Goal: Find specific page/section: Find specific page/section

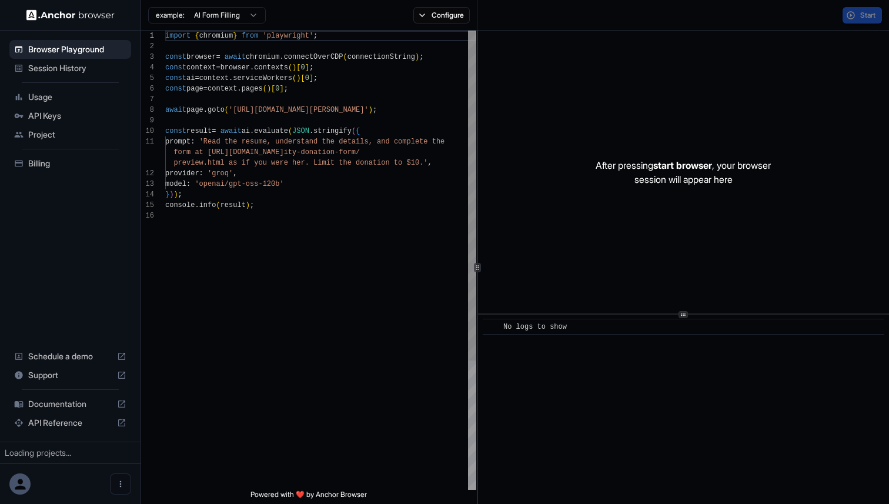
scroll to position [106, 0]
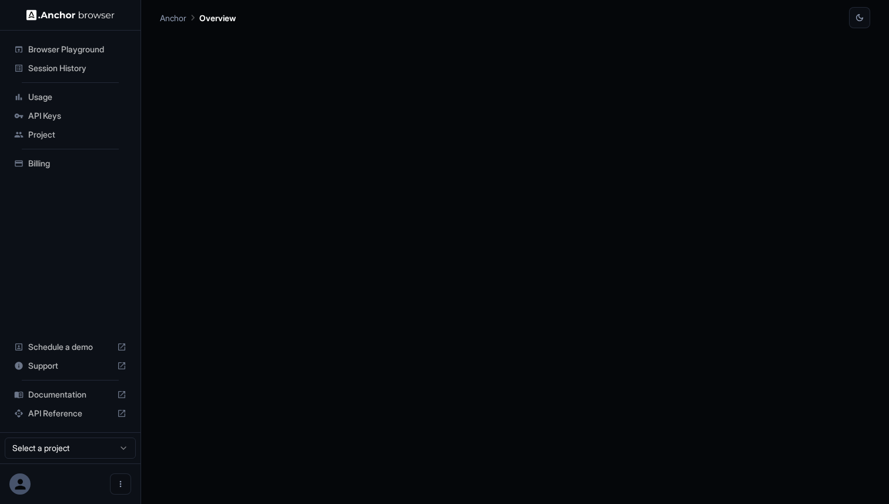
click at [66, 63] on span "Session History" at bounding box center [77, 68] width 98 height 12
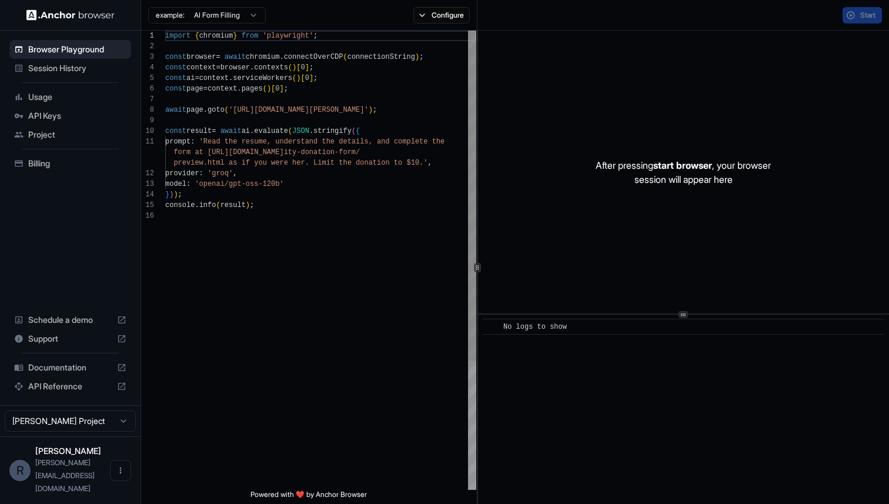
scroll to position [106, 0]
click at [73, 69] on span "Session History" at bounding box center [77, 68] width 98 height 12
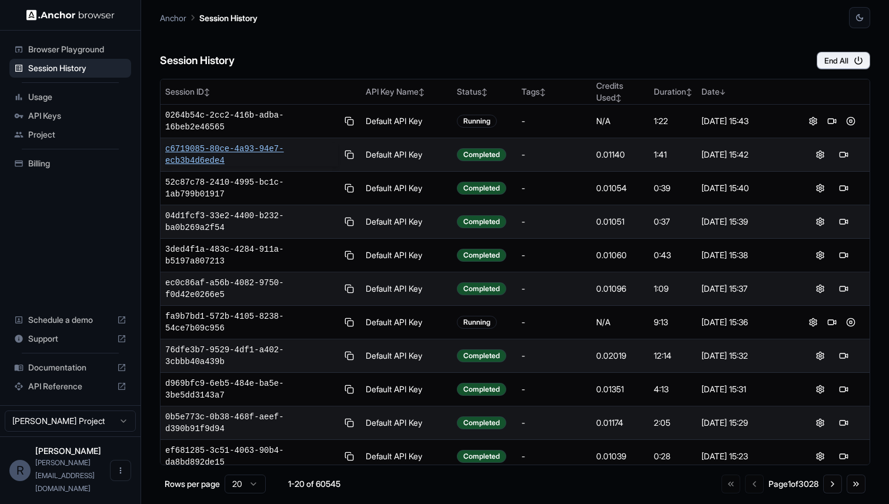
click at [292, 155] on span "c6719085-80ce-4a93-94e7-ecb3b4d6ede4" at bounding box center [251, 155] width 173 height 24
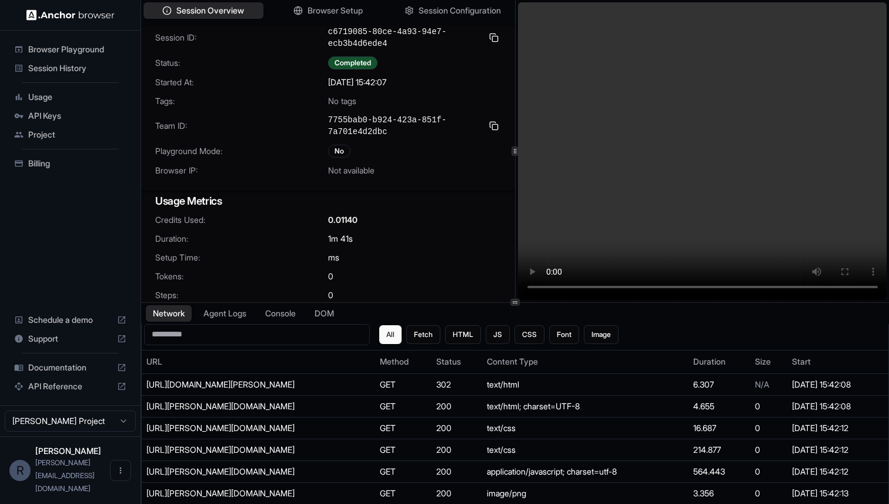
click at [61, 70] on span "Session History" at bounding box center [77, 68] width 98 height 12
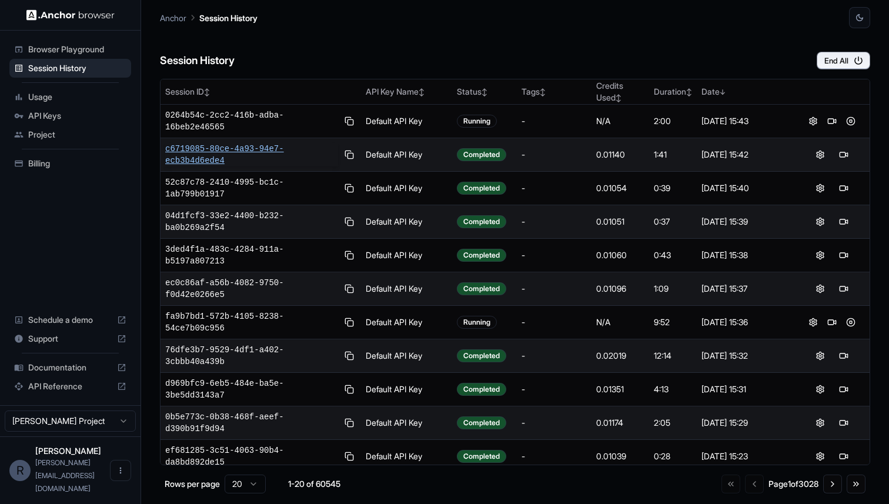
click at [192, 148] on span "c6719085-80ce-4a93-94e7-ecb3b4d6ede4" at bounding box center [251, 155] width 173 height 24
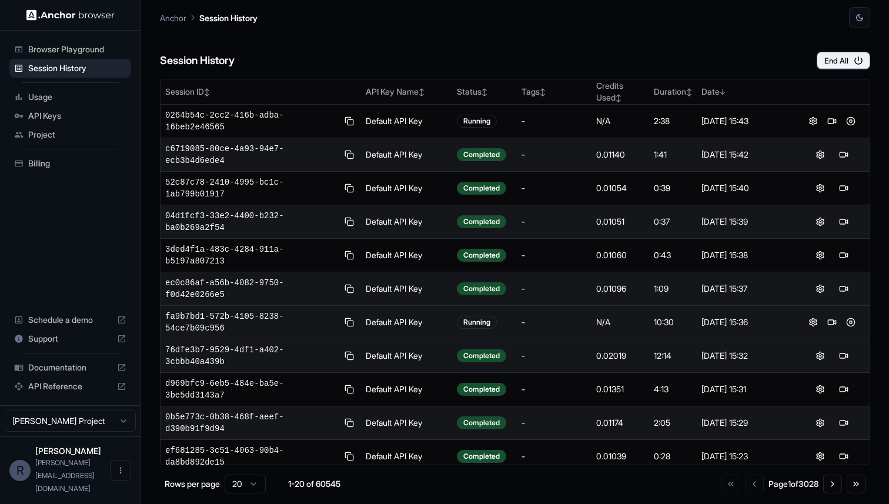
scroll to position [310, 0]
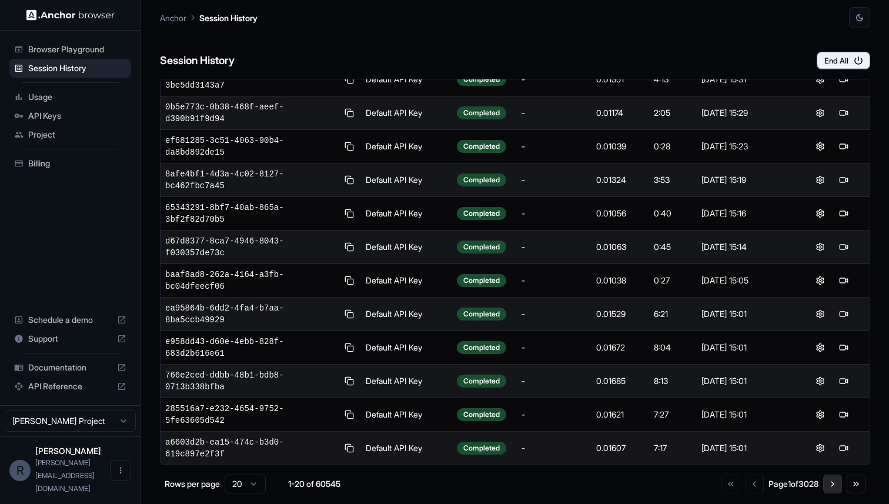
click at [827, 481] on button "Go to next page" at bounding box center [832, 483] width 19 height 19
click at [829, 482] on button "Go to next page" at bounding box center [832, 483] width 19 height 19
click at [829, 482] on button "Go to next page" at bounding box center [832, 486] width 19 height 19
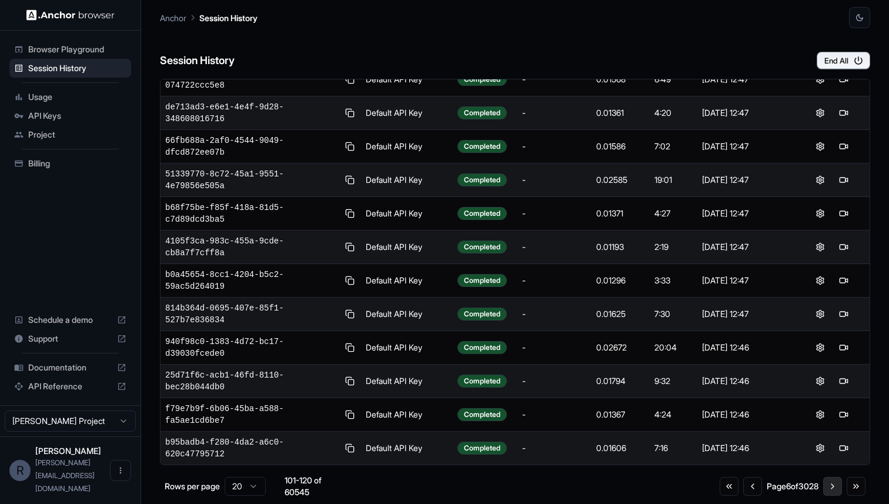
click at [829, 482] on button "Go to next page" at bounding box center [832, 486] width 19 height 19
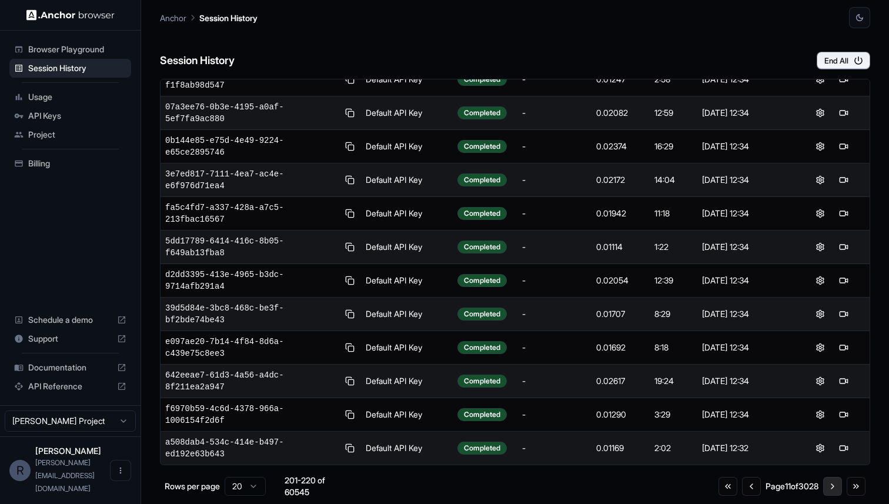
click at [829, 482] on button "Go to next page" at bounding box center [832, 486] width 19 height 19
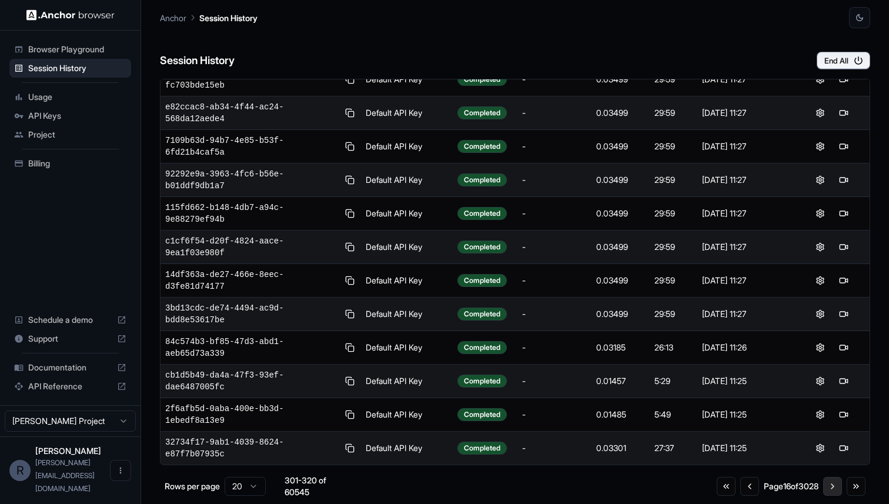
click at [829, 482] on button "Go to next page" at bounding box center [832, 486] width 19 height 19
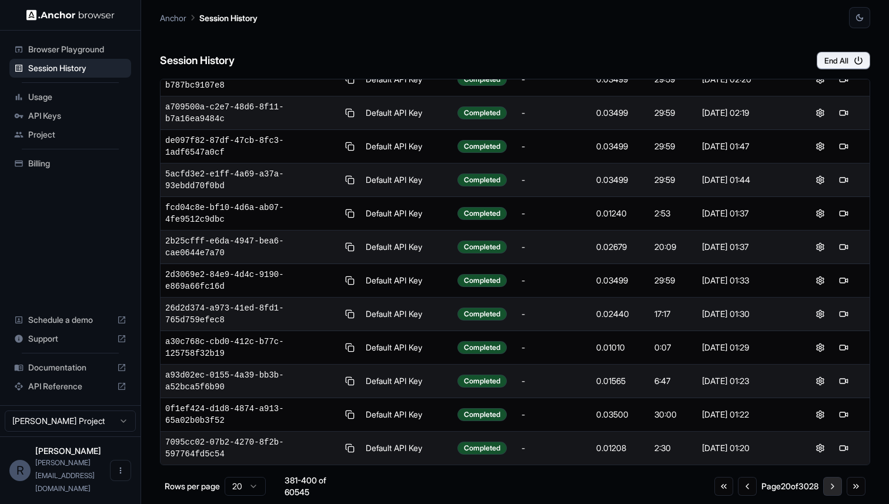
click at [829, 482] on button "Go to next page" at bounding box center [832, 486] width 19 height 19
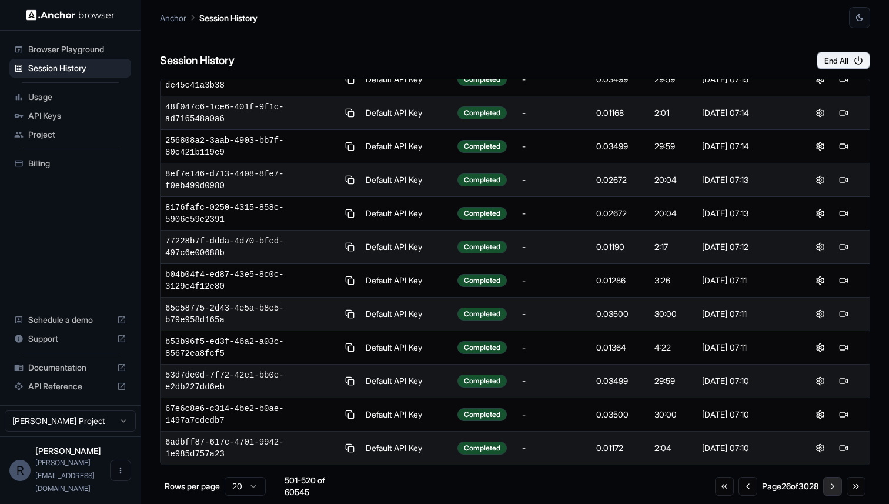
click at [829, 483] on button "Go to next page" at bounding box center [832, 486] width 19 height 19
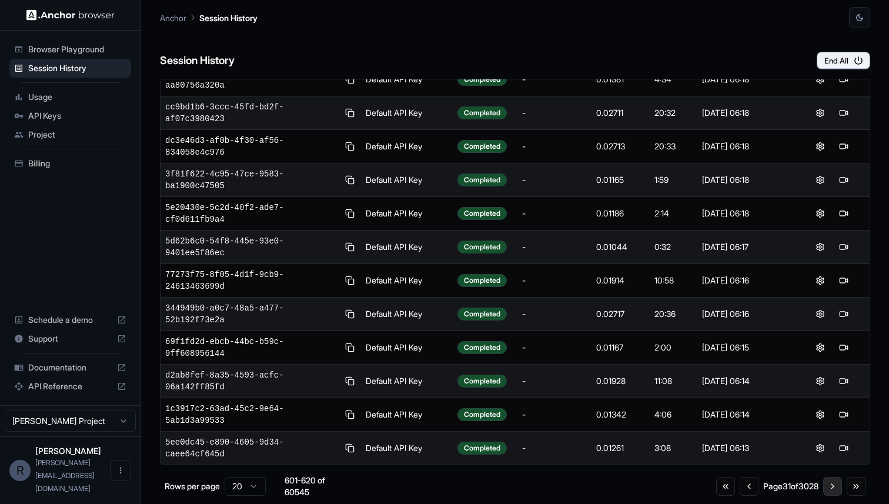
click at [829, 483] on button "Go to next page" at bounding box center [832, 486] width 19 height 19
click at [836, 486] on button "Go to next page" at bounding box center [832, 486] width 19 height 19
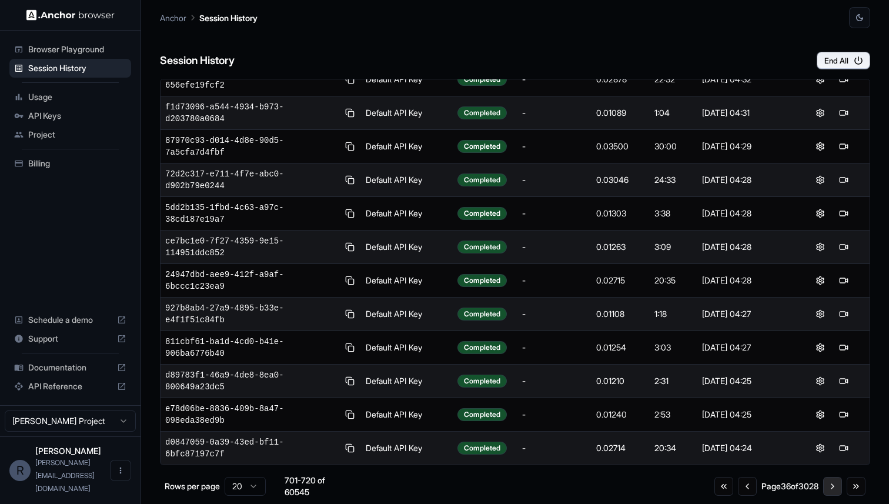
click at [836, 486] on button "Go to next page" at bounding box center [832, 486] width 19 height 19
click at [744, 489] on button "Go to previous page" at bounding box center [747, 486] width 19 height 19
click at [255, 441] on span "339116e2-d79c-42f2-827a-5246e45e81ff" at bounding box center [251, 448] width 173 height 24
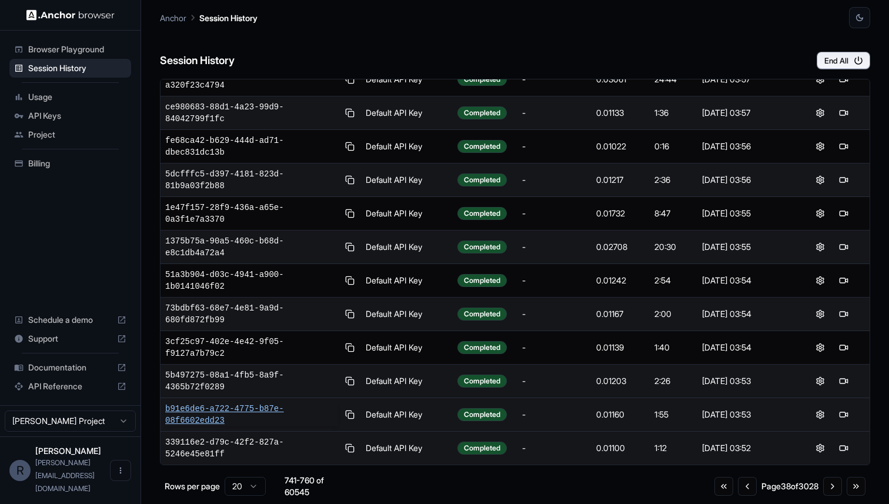
click at [254, 409] on span "b91e6de6-a722-4775-b87e-08f6602edd23" at bounding box center [251, 415] width 173 height 24
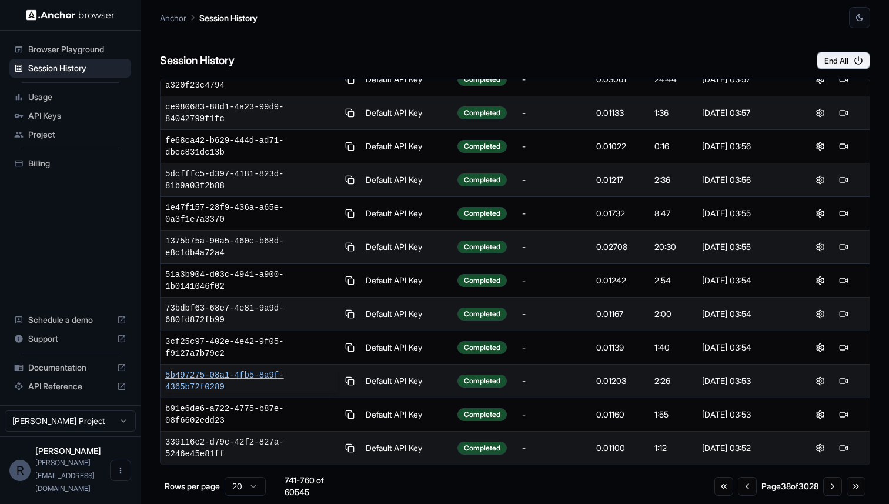
click at [253, 373] on span "5b497275-08a1-4fb5-8a9f-4365b72f0289" at bounding box center [251, 381] width 173 height 24
